Goal: Information Seeking & Learning: Learn about a topic

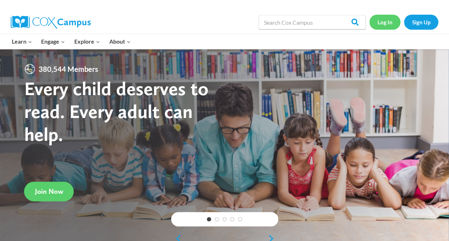
click at [386, 24] on link "Log In" at bounding box center [384, 22] width 31 height 15
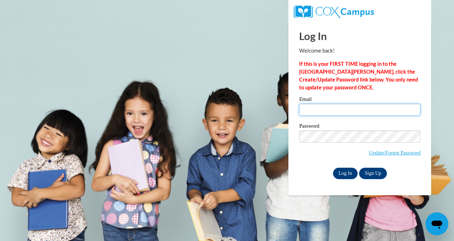
type input "tcook@chrisapp.org"
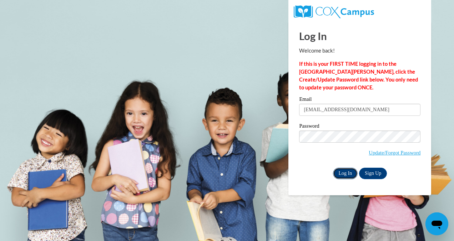
click at [340, 173] on input "Log In" at bounding box center [345, 172] width 25 height 11
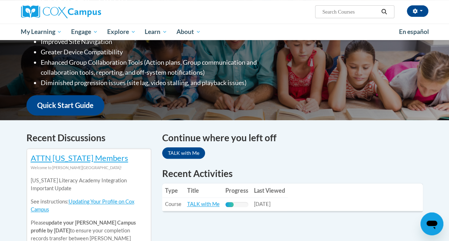
scroll to position [143, 0]
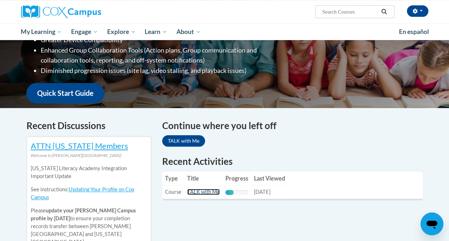
click at [199, 191] on link "TALK with Me" at bounding box center [203, 192] width 32 height 6
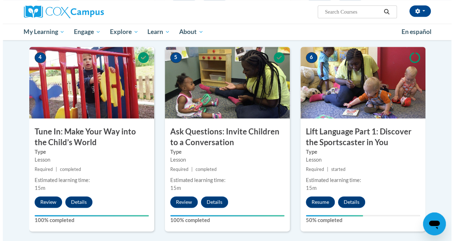
scroll to position [357, 0]
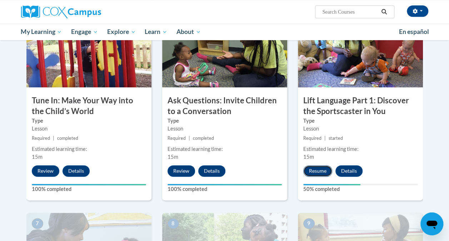
click at [314, 172] on button "Resume" at bounding box center [317, 170] width 29 height 11
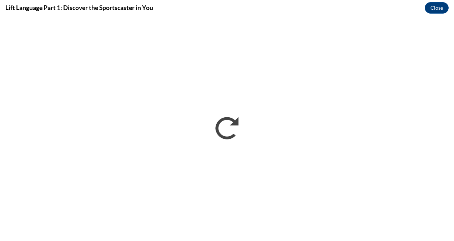
scroll to position [0, 0]
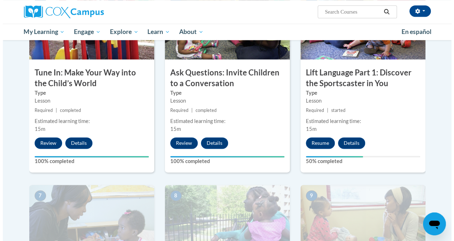
scroll to position [428, 0]
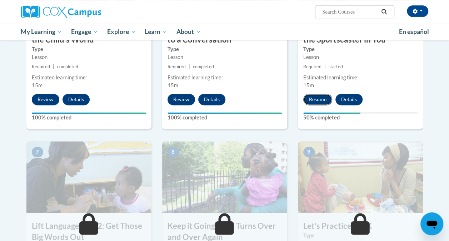
click at [316, 98] on button "Resume" at bounding box center [317, 99] width 29 height 11
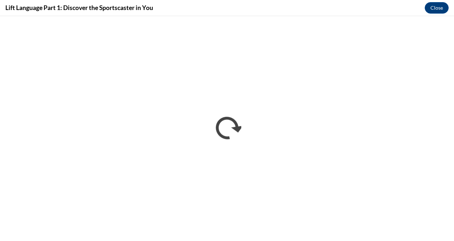
scroll to position [0, 0]
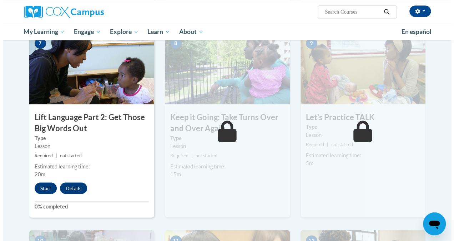
scroll to position [607, 0]
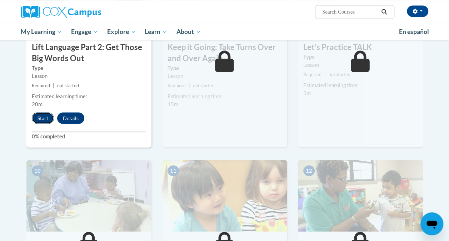
click at [39, 119] on button "Start" at bounding box center [43, 117] width 22 height 11
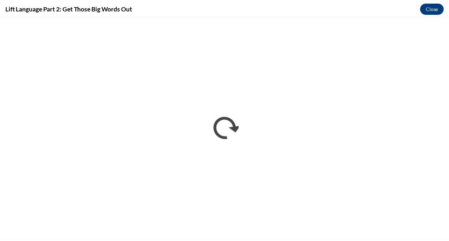
scroll to position [0, 0]
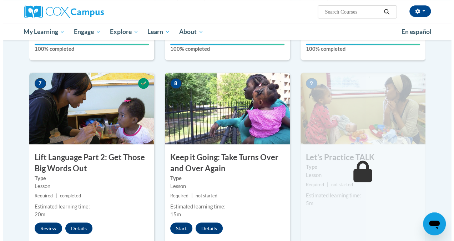
scroll to position [571, 0]
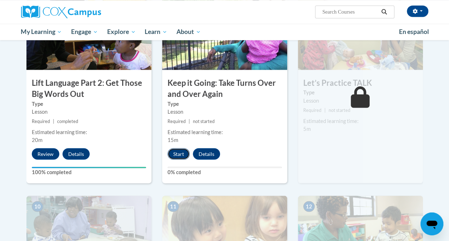
click at [176, 151] on button "Start" at bounding box center [178, 153] width 22 height 11
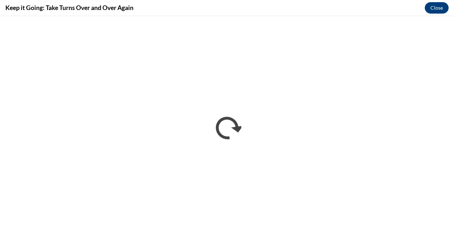
scroll to position [0, 0]
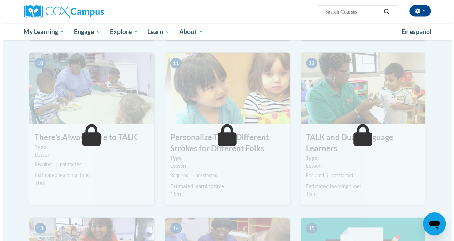
scroll to position [607, 0]
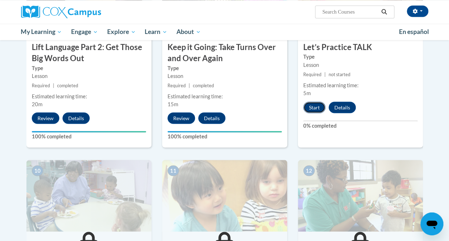
click at [313, 105] on button "Start" at bounding box center [314, 106] width 22 height 11
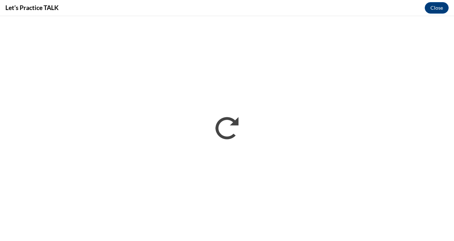
scroll to position [0, 0]
